Goal: Browse casually

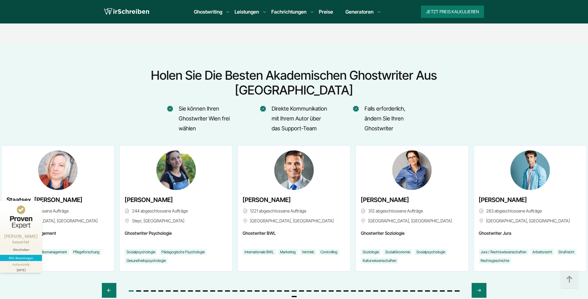
scroll to position [2277, 0]
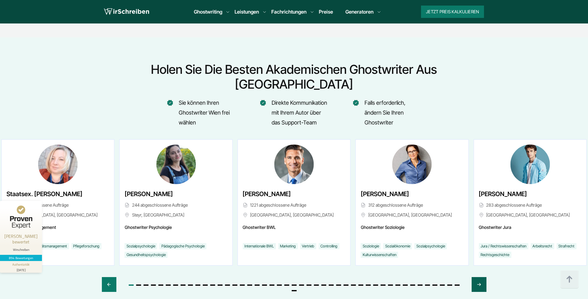
click at [482, 277] on div "Next slide" at bounding box center [478, 284] width 14 height 15
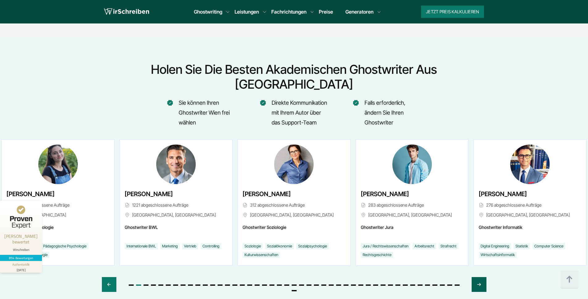
click at [482, 277] on div "Next slide" at bounding box center [478, 284] width 14 height 15
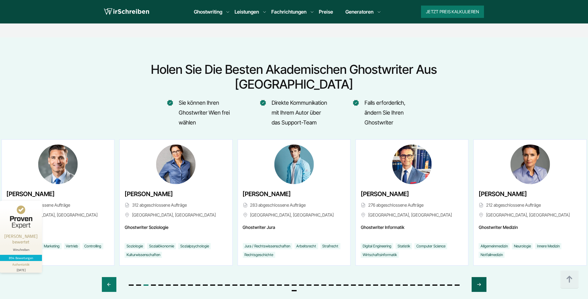
click at [482, 277] on div "Next slide" at bounding box center [478, 284] width 14 height 15
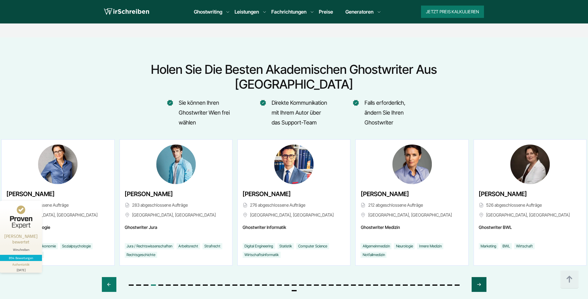
click at [482, 277] on div "Next slide" at bounding box center [478, 284] width 14 height 15
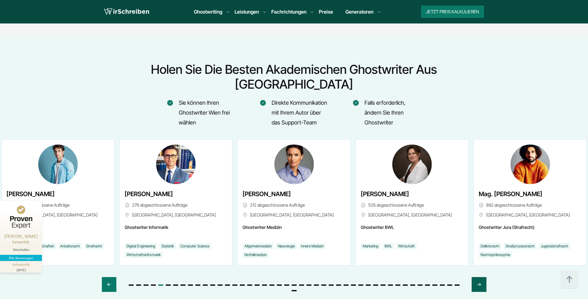
click at [482, 277] on div "Next slide" at bounding box center [478, 284] width 14 height 15
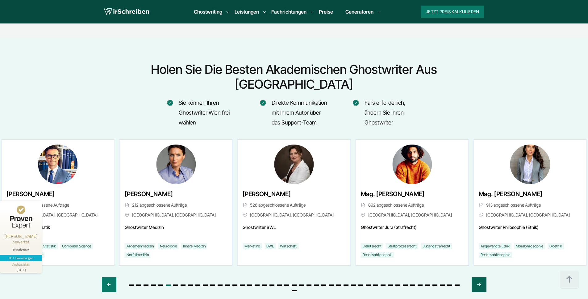
click at [482, 277] on div "Next slide" at bounding box center [478, 284] width 14 height 15
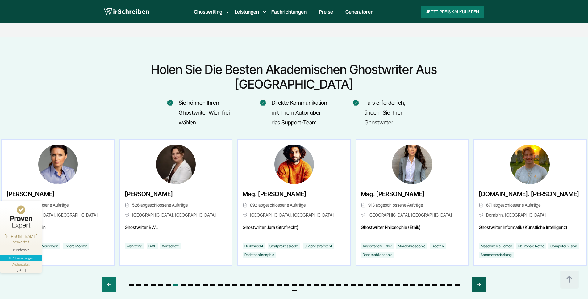
click at [482, 277] on div "Next slide" at bounding box center [478, 284] width 14 height 15
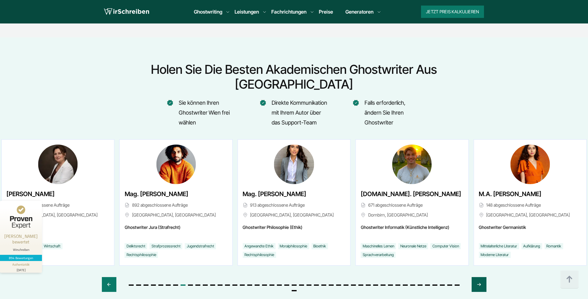
click at [482, 277] on div "Next slide" at bounding box center [478, 284] width 14 height 15
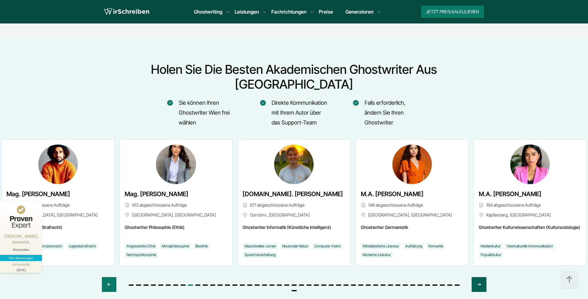
click at [482, 277] on div "Next slide" at bounding box center [478, 284] width 14 height 15
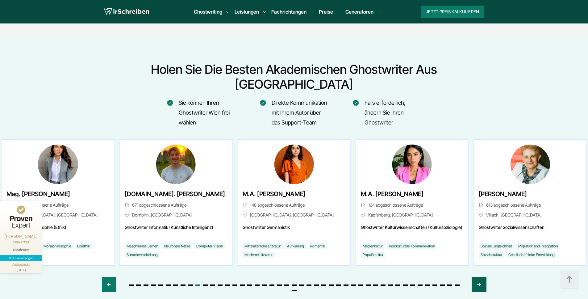
click at [482, 277] on div "Next slide" at bounding box center [478, 284] width 14 height 15
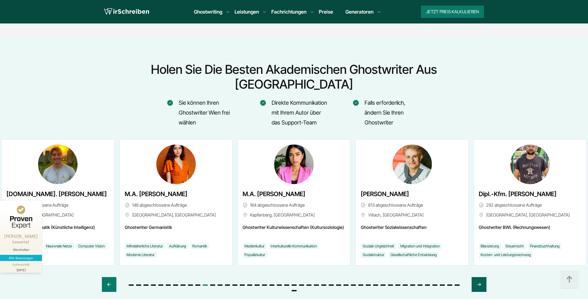
click at [482, 277] on div "Next slide" at bounding box center [478, 284] width 14 height 15
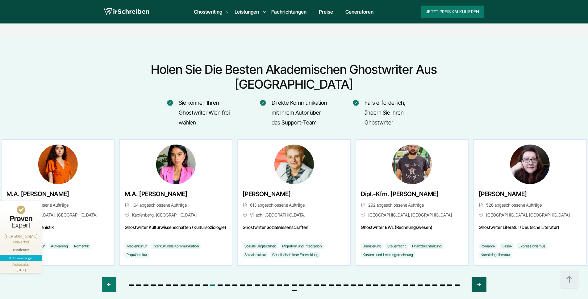
click at [482, 277] on div "Next slide" at bounding box center [478, 284] width 14 height 15
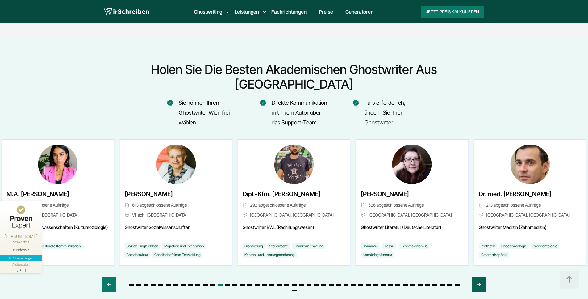
click at [482, 277] on div "Next slide" at bounding box center [478, 284] width 14 height 15
